Goal: Information Seeking & Learning: Find specific fact

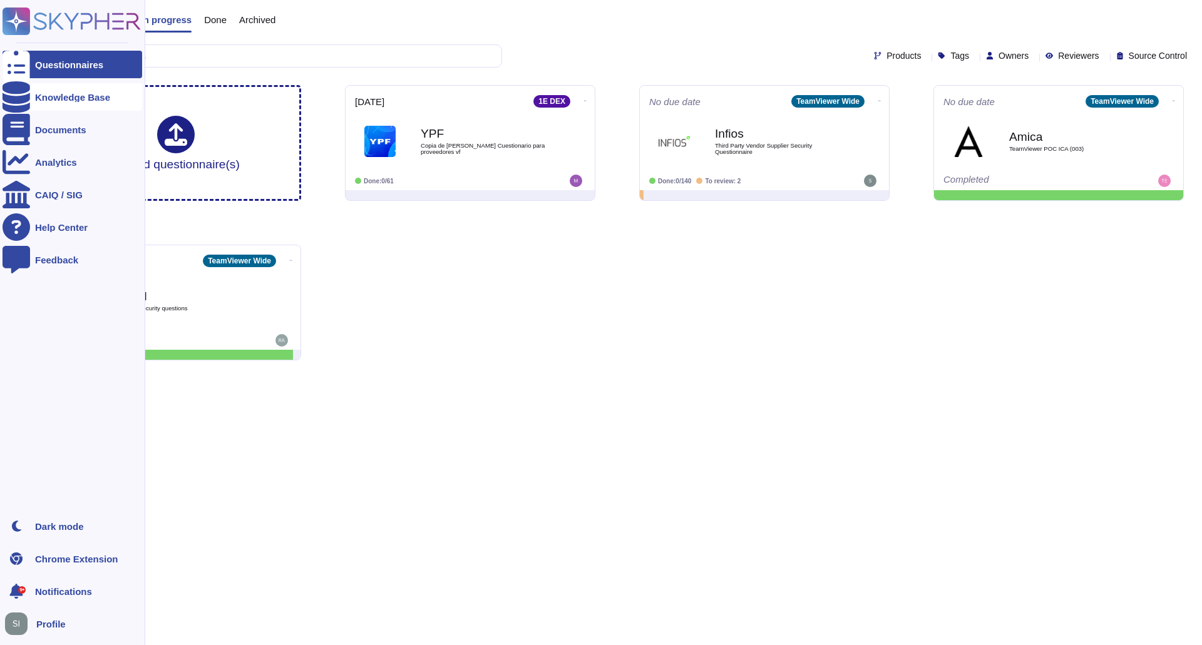
click at [57, 105] on div "Knowledge Base" at bounding box center [73, 97] width 140 height 28
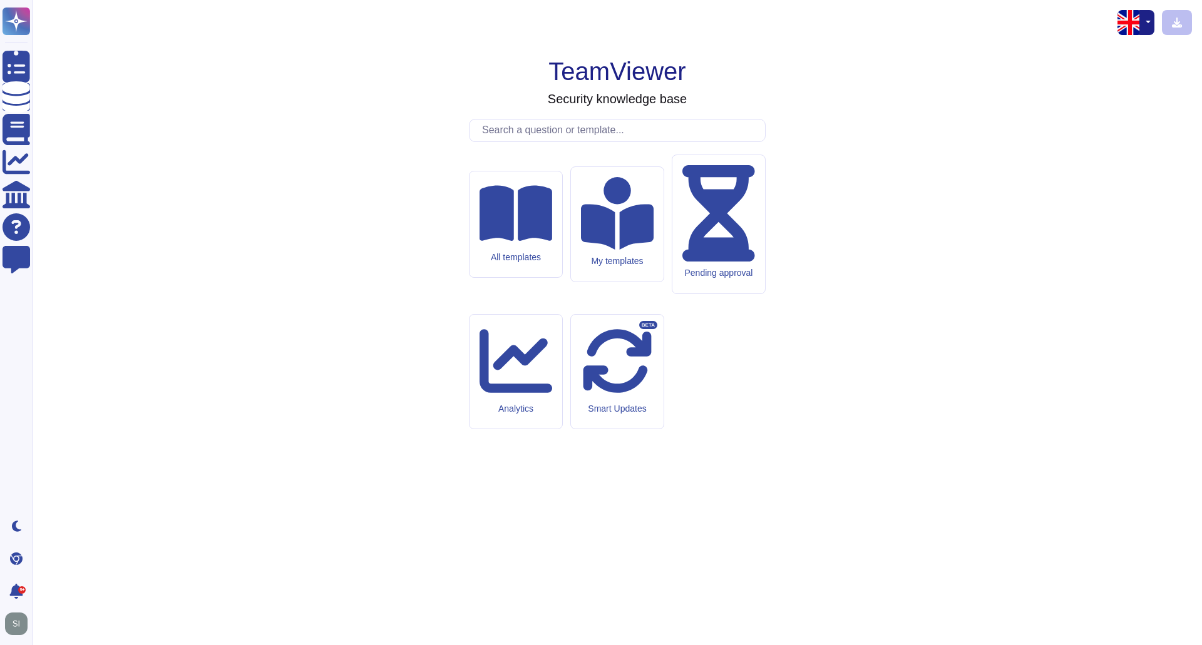
click at [512, 141] on input "text" at bounding box center [620, 131] width 289 height 22
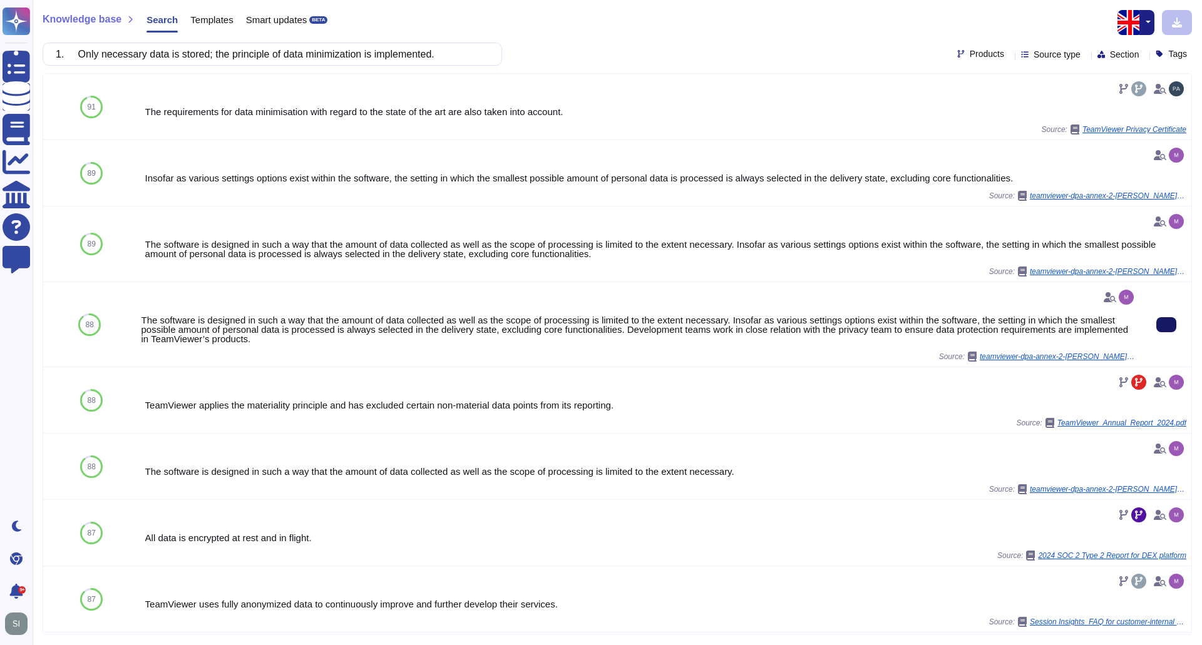
drag, startPoint x: 309, startPoint y: 56, endPoint x: -73, endPoint y: 71, distance: 382.8
click at [0, 71] on html "Questionnaires Knowledge Base Documents Analytics CAIQ / SIG Help Center Feedba…" at bounding box center [601, 322] width 1202 height 645
paste input "5. Storage of personal data outside of the protected and encrypted database mus…"
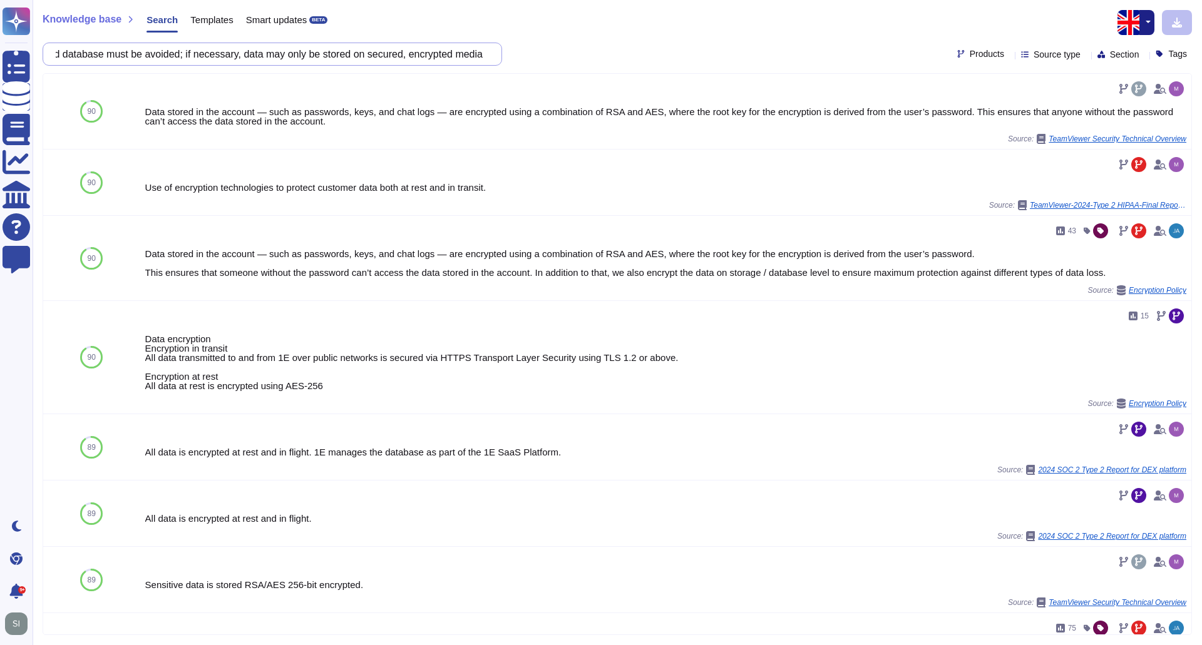
type input "5. Storage of personal data outside of the protected and encrypted database mus…"
